Goal: Communication & Community: Answer question/provide support

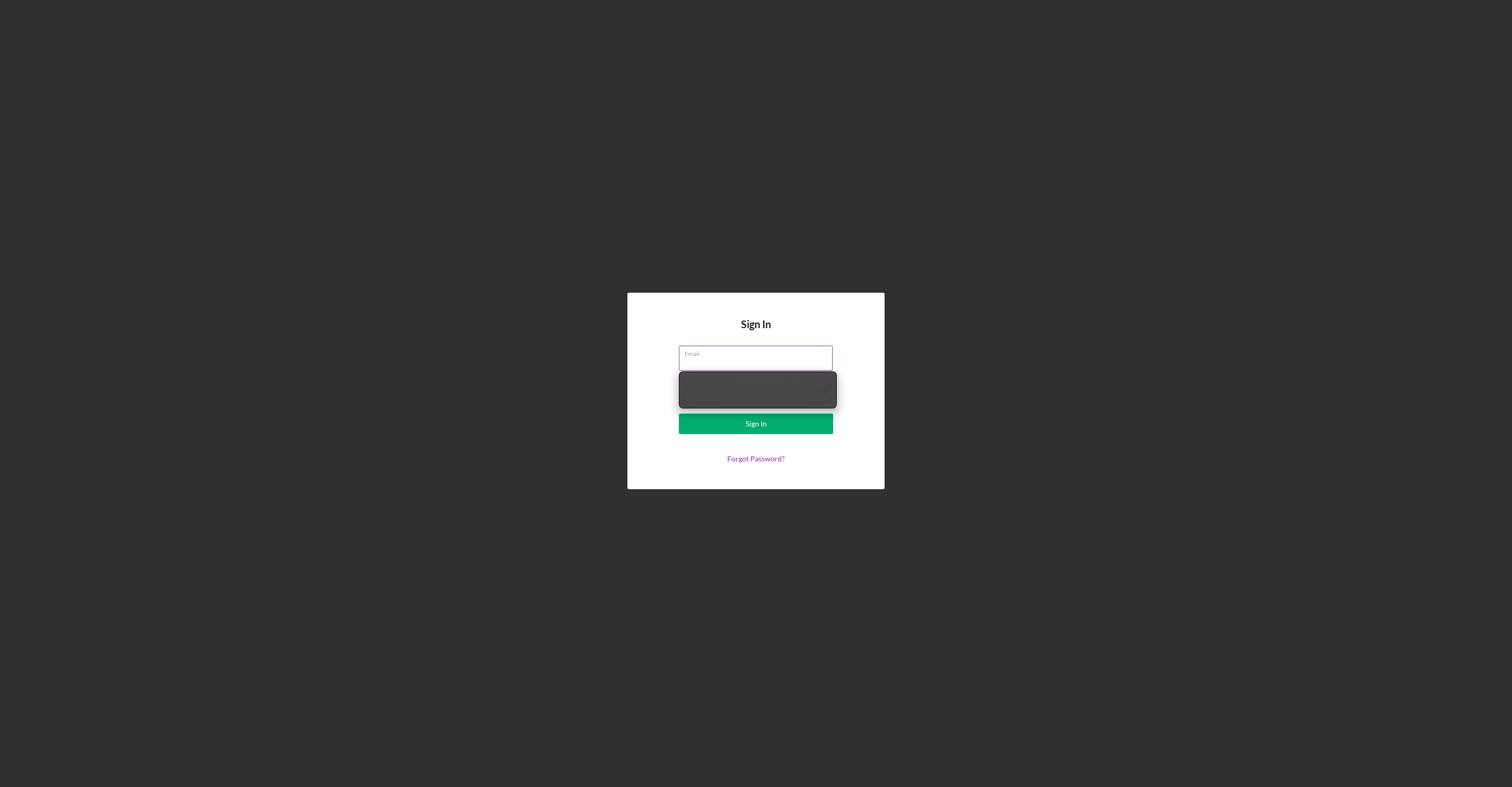
click at [761, 359] on input "Email" at bounding box center [756, 357] width 153 height 25
type input "[EMAIL_ADDRESS][DOMAIN_NAME]"
click at [679, 414] on button "Sign In" at bounding box center [756, 424] width 154 height 21
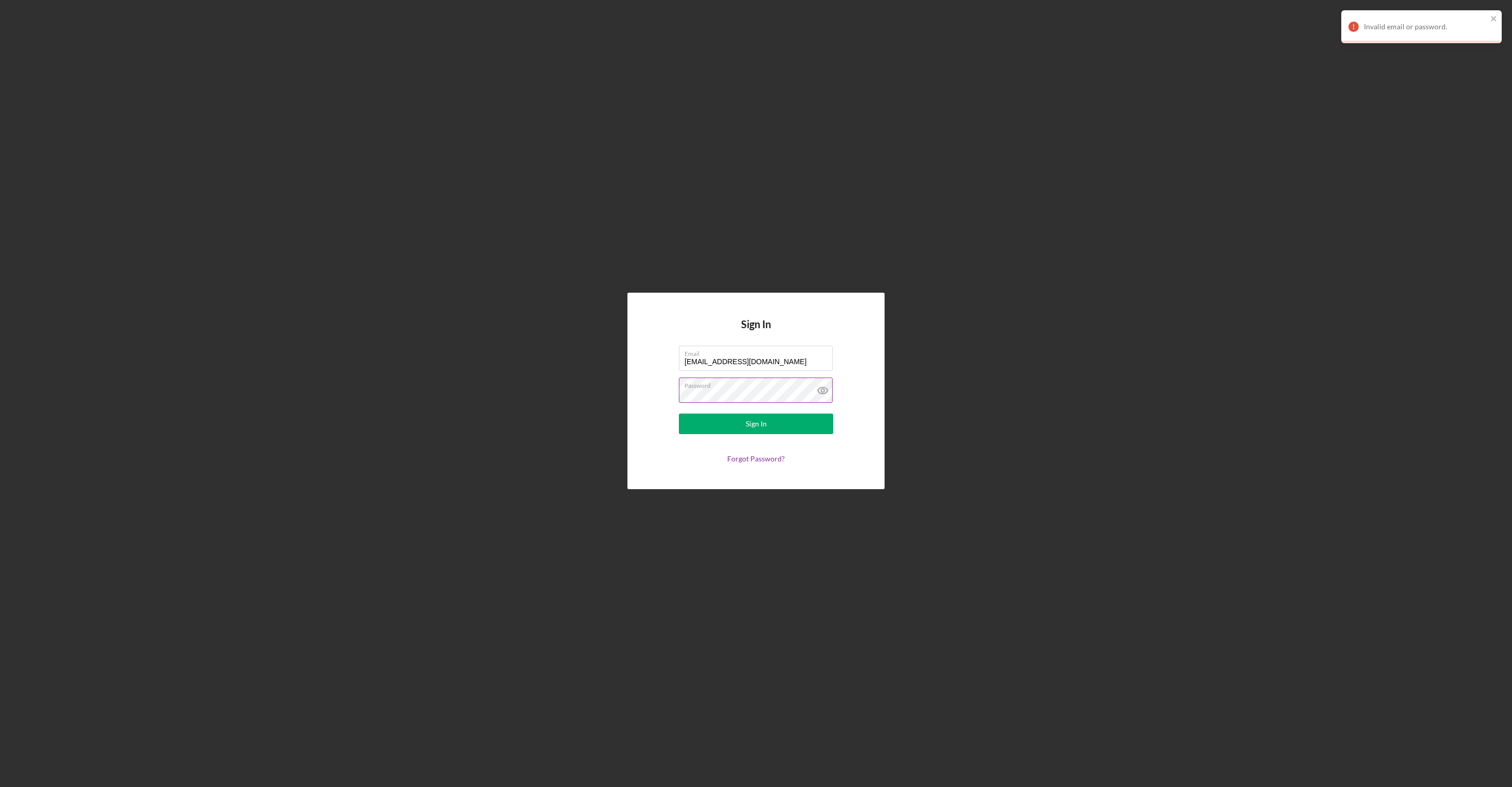
click at [742, 381] on label "Password" at bounding box center [758, 383] width 149 height 11
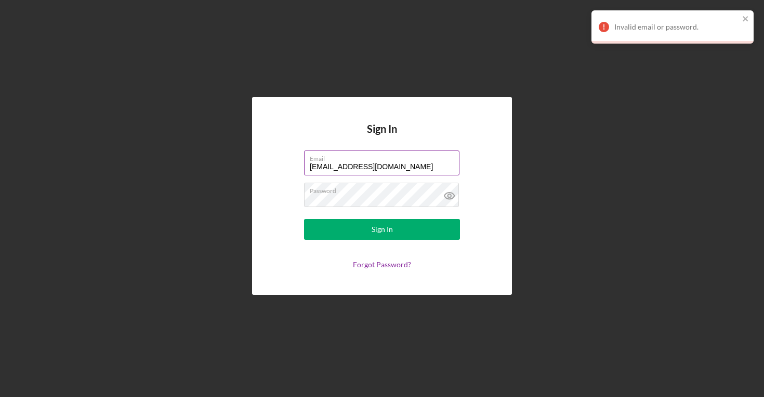
click at [394, 171] on input "[EMAIL_ADDRESS][DOMAIN_NAME]" at bounding box center [381, 163] width 155 height 25
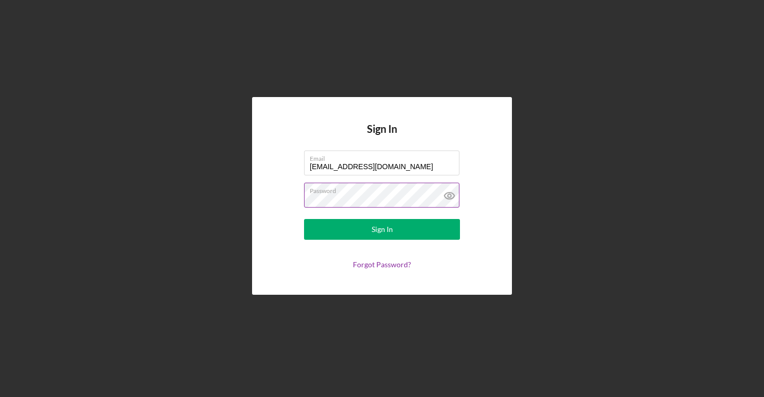
click at [304, 219] on button "Sign In" at bounding box center [382, 229] width 156 height 21
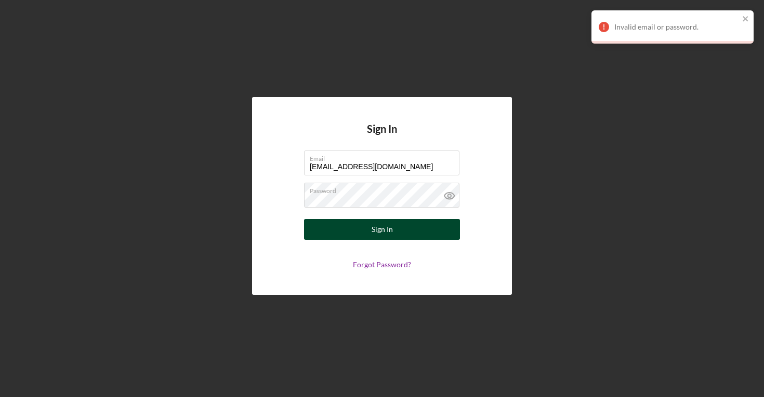
click at [405, 231] on button "Sign In" at bounding box center [382, 229] width 156 height 21
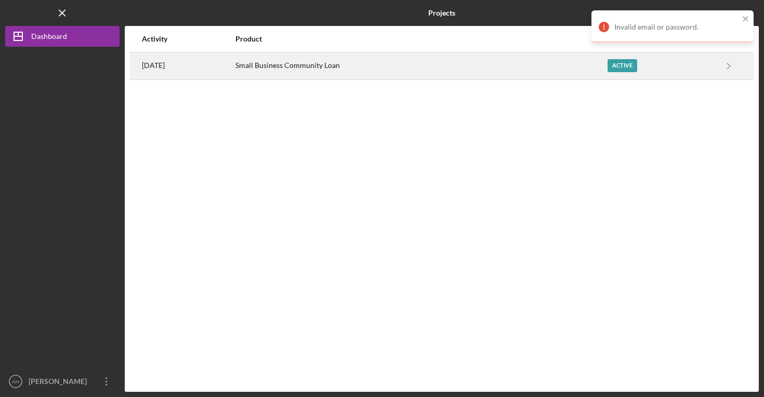
click at [650, 55] on div "Active" at bounding box center [660, 66] width 107 height 26
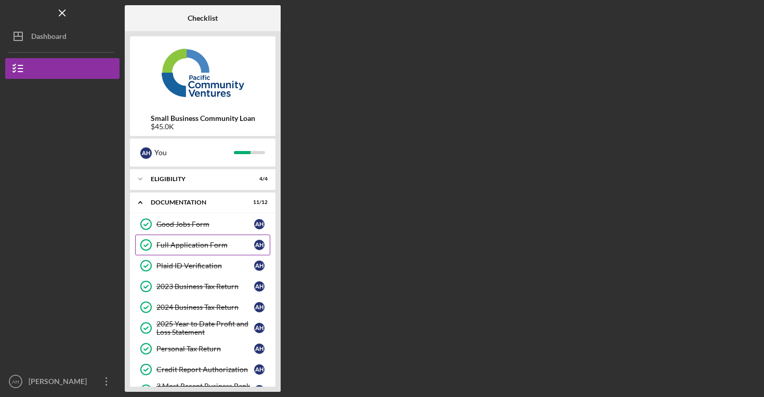
scroll to position [134, 0]
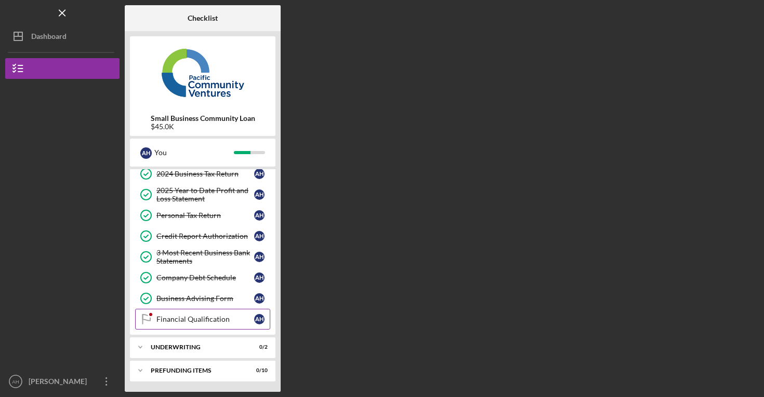
click at [210, 311] on link "Financial Qualification Financial Qualification A H" at bounding box center [202, 319] width 135 height 21
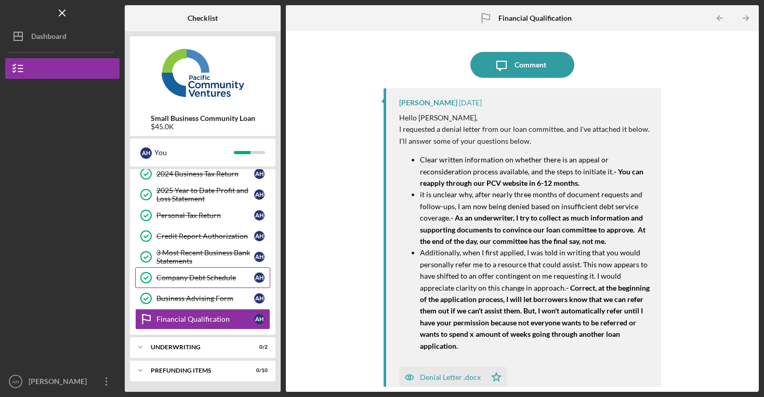
click at [207, 275] on div "Company Debt Schedule" at bounding box center [205, 278] width 98 height 8
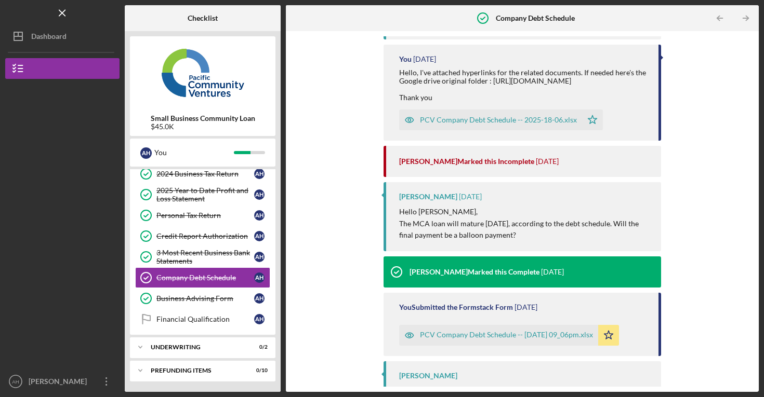
scroll to position [1575, 0]
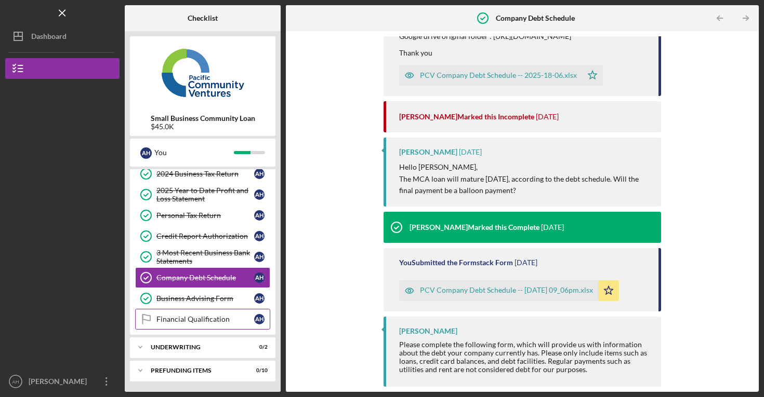
click at [199, 318] on div "Financial Qualification" at bounding box center [205, 319] width 98 height 8
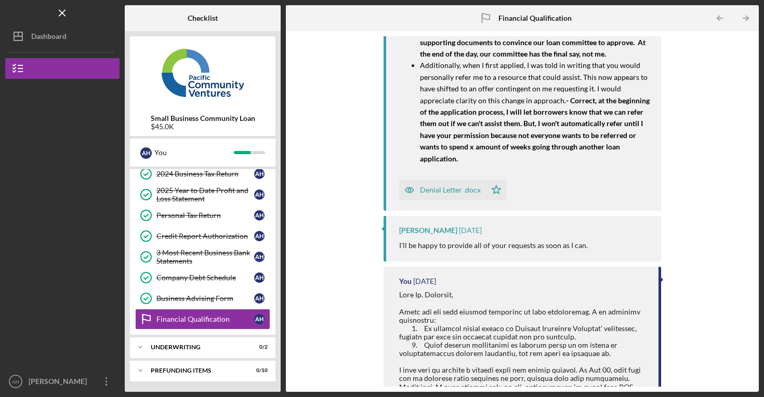
scroll to position [186, 0]
click at [442, 191] on div "Denial Letter .docx" at bounding box center [450, 191] width 61 height 8
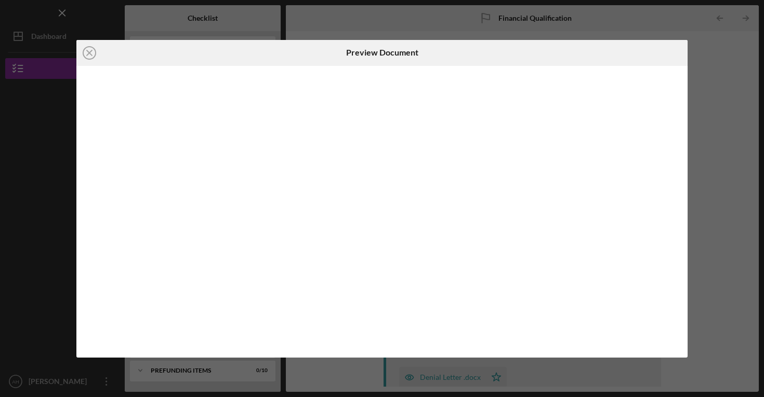
scroll to position [1, 0]
click at [675, 56] on polyline "button" at bounding box center [674, 57] width 4 height 2
click at [714, 92] on div "Icon/Close Preview Document Icon/Download" at bounding box center [382, 198] width 764 height 397
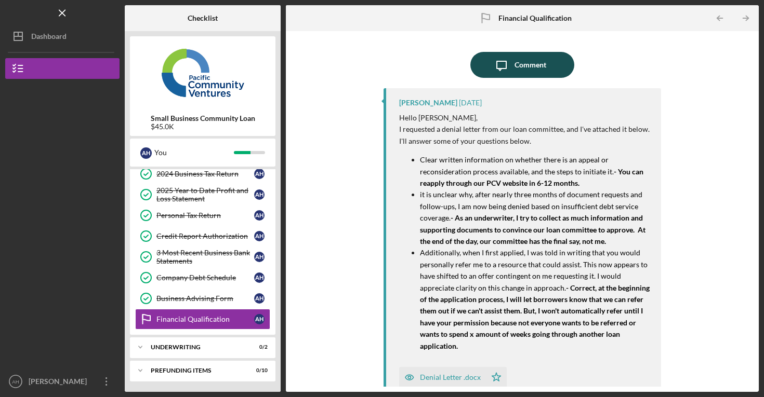
click at [532, 64] on div "Comment" at bounding box center [530, 65] width 32 height 26
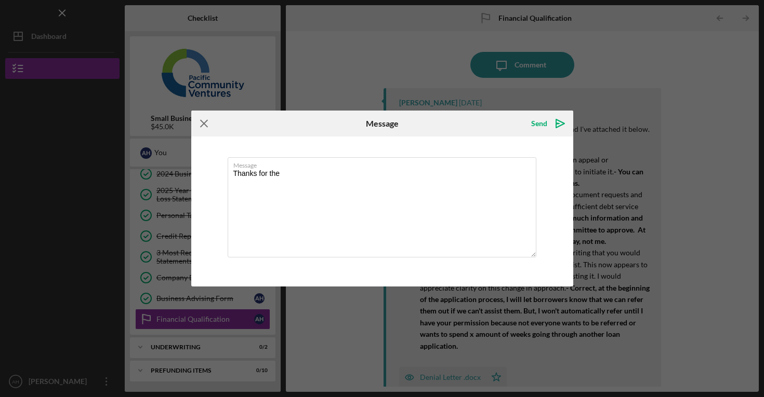
type textarea "Thanks for the"
click at [201, 124] on icon "Icon/Menu Close" at bounding box center [204, 124] width 26 height 26
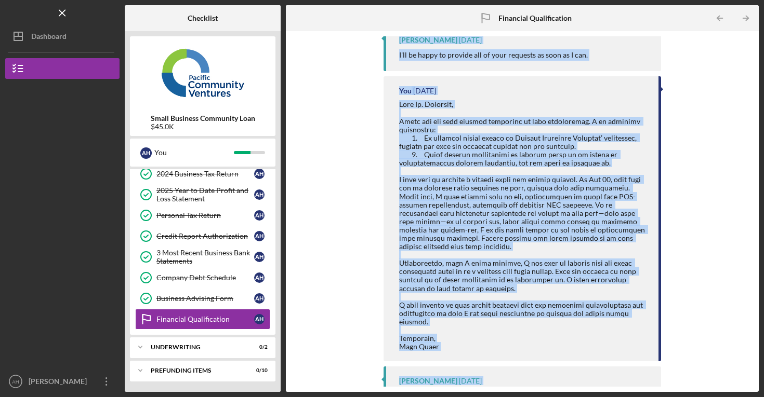
scroll to position [383, 0]
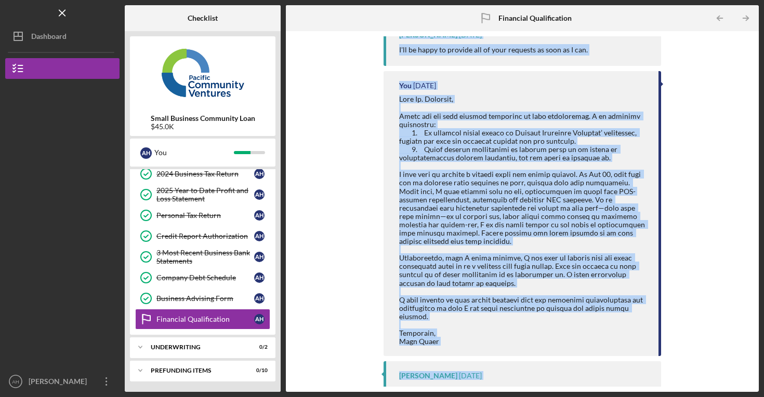
drag, startPoint x: 397, startPoint y: 114, endPoint x: 526, endPoint y: 365, distance: 282.1
copy div "Hello [PERSON_NAME], I requested a denial letter from our loan committee, and I…"
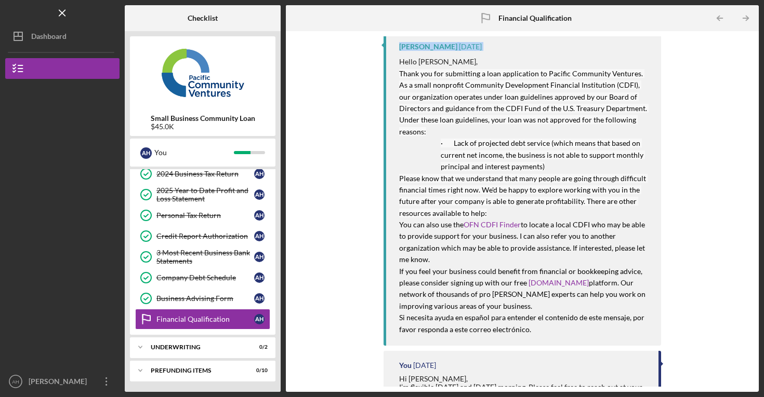
scroll to position [616, 0]
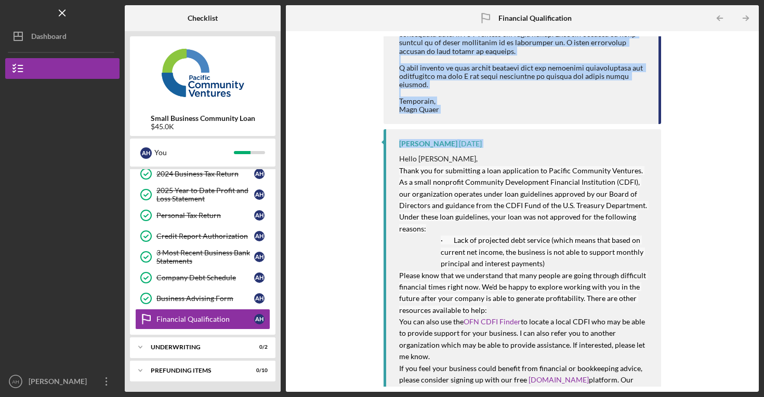
click at [426, 201] on mark "Thank you for submitting a loan application to Pacific Community Ventures. As a…" at bounding box center [523, 199] width 249 height 67
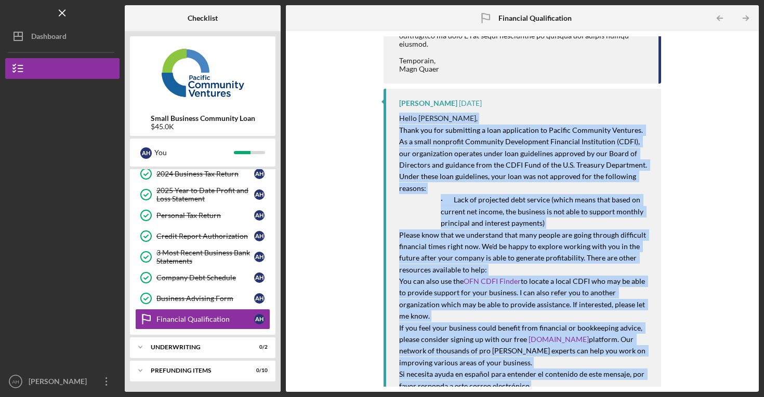
scroll to position [708, 0]
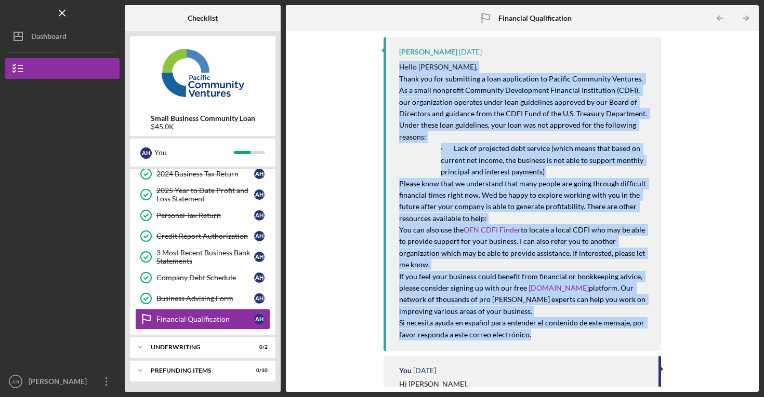
drag, startPoint x: 398, startPoint y: 151, endPoint x: 546, endPoint y: 334, distance: 234.9
click at [546, 334] on div "[PERSON_NAME] [DATE] Hello [PERSON_NAME], Thank you for submitting a loan appli…" at bounding box center [521, 194] width 277 height 314
copy div "Lorem Ipsu, Dolor sit ame consectetu a elit seddoeiusmo te Incidid Utlaboree Do…"
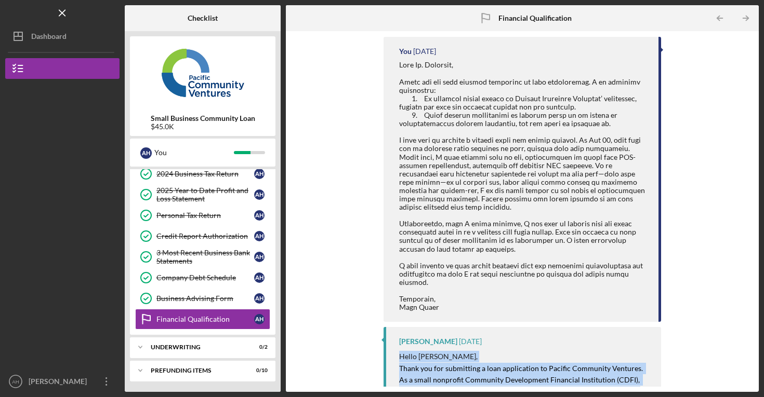
scroll to position [0, 0]
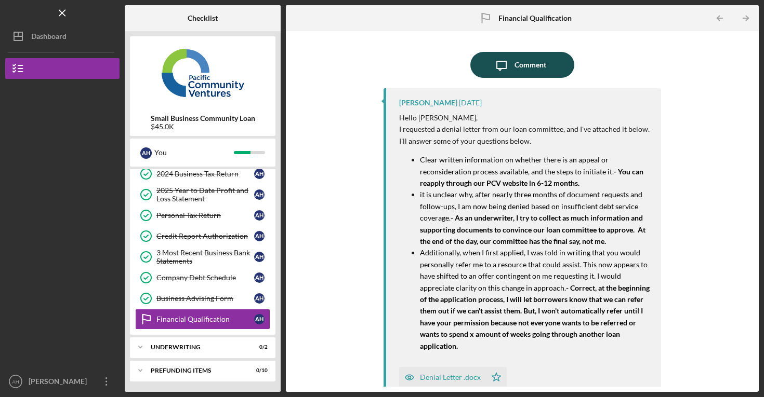
click at [518, 69] on div "Comment" at bounding box center [530, 65] width 32 height 26
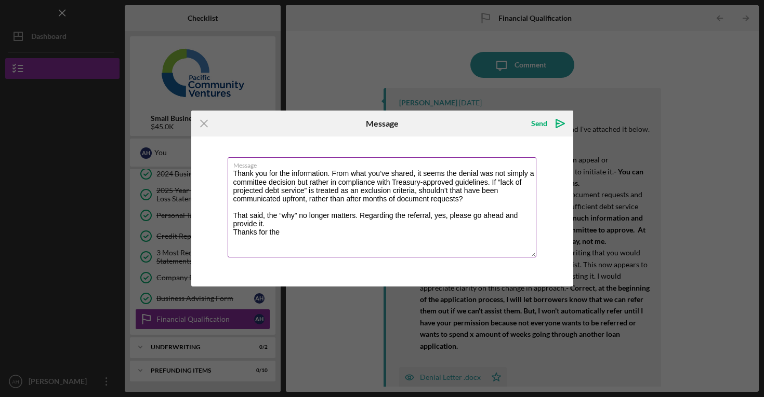
click at [279, 241] on textarea "Thank you for the information. From what you’ve shared, it seems the denial was…" at bounding box center [382, 207] width 309 height 100
type textarea "Thank you for the information. From what you’ve shared, it seems the denial was…"
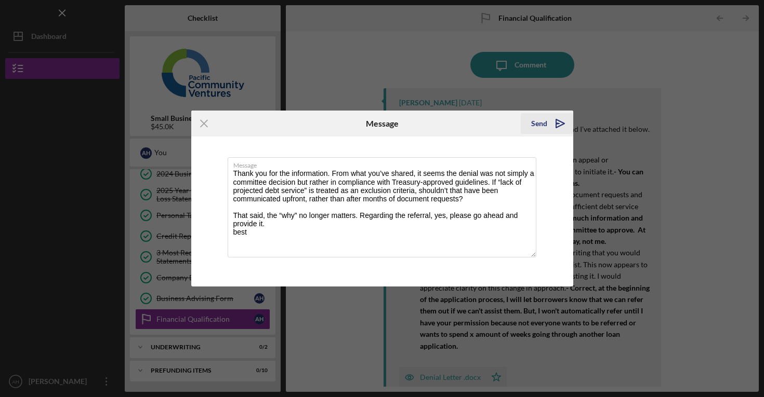
click at [558, 122] on polygon "submit" at bounding box center [560, 123] width 8 height 8
